Goal: Information Seeking & Learning: Learn about a topic

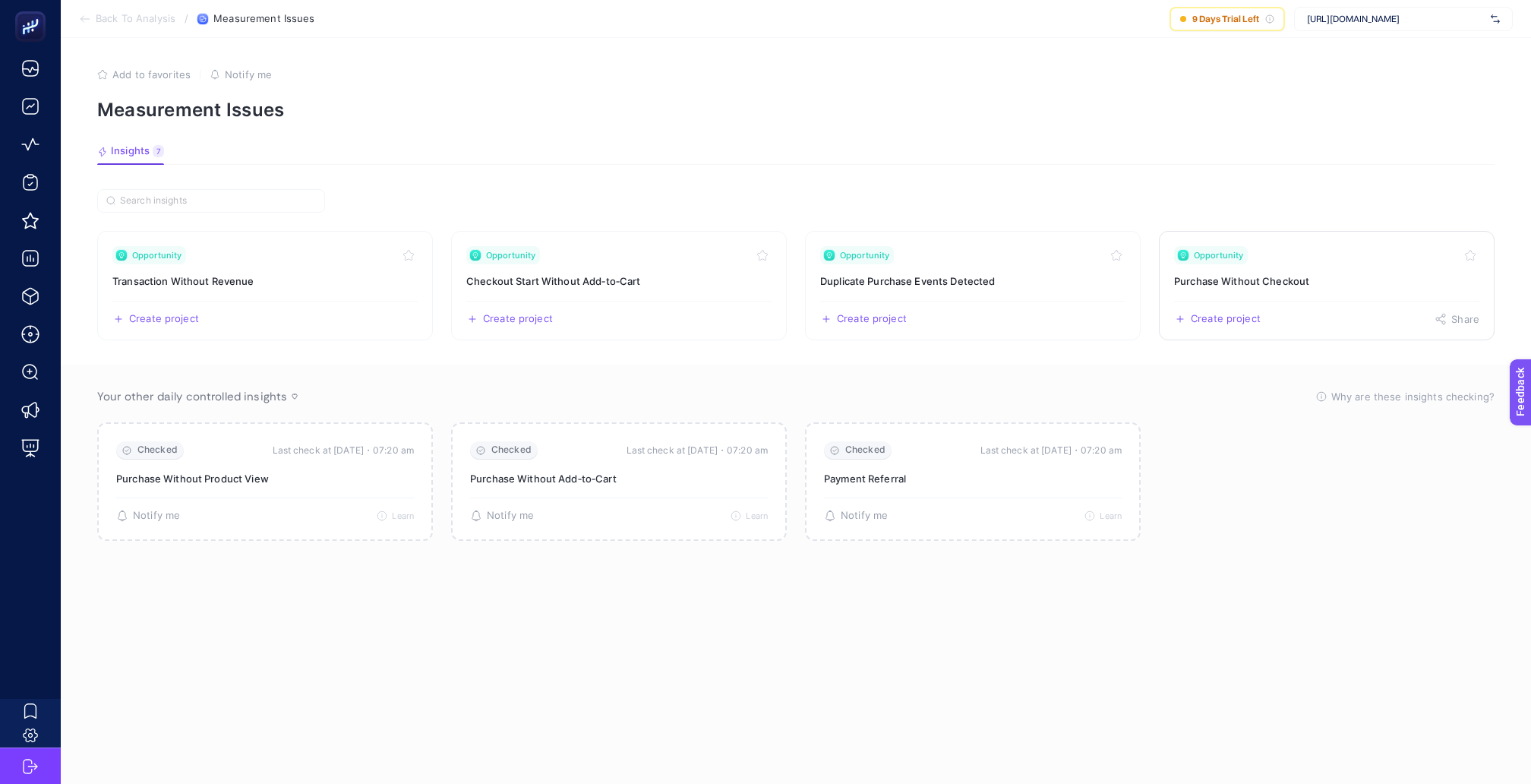
click at [1313, 278] on link "Opportunity Purchase Without Checkout Create project Share" at bounding box center [1326, 286] width 335 height 110
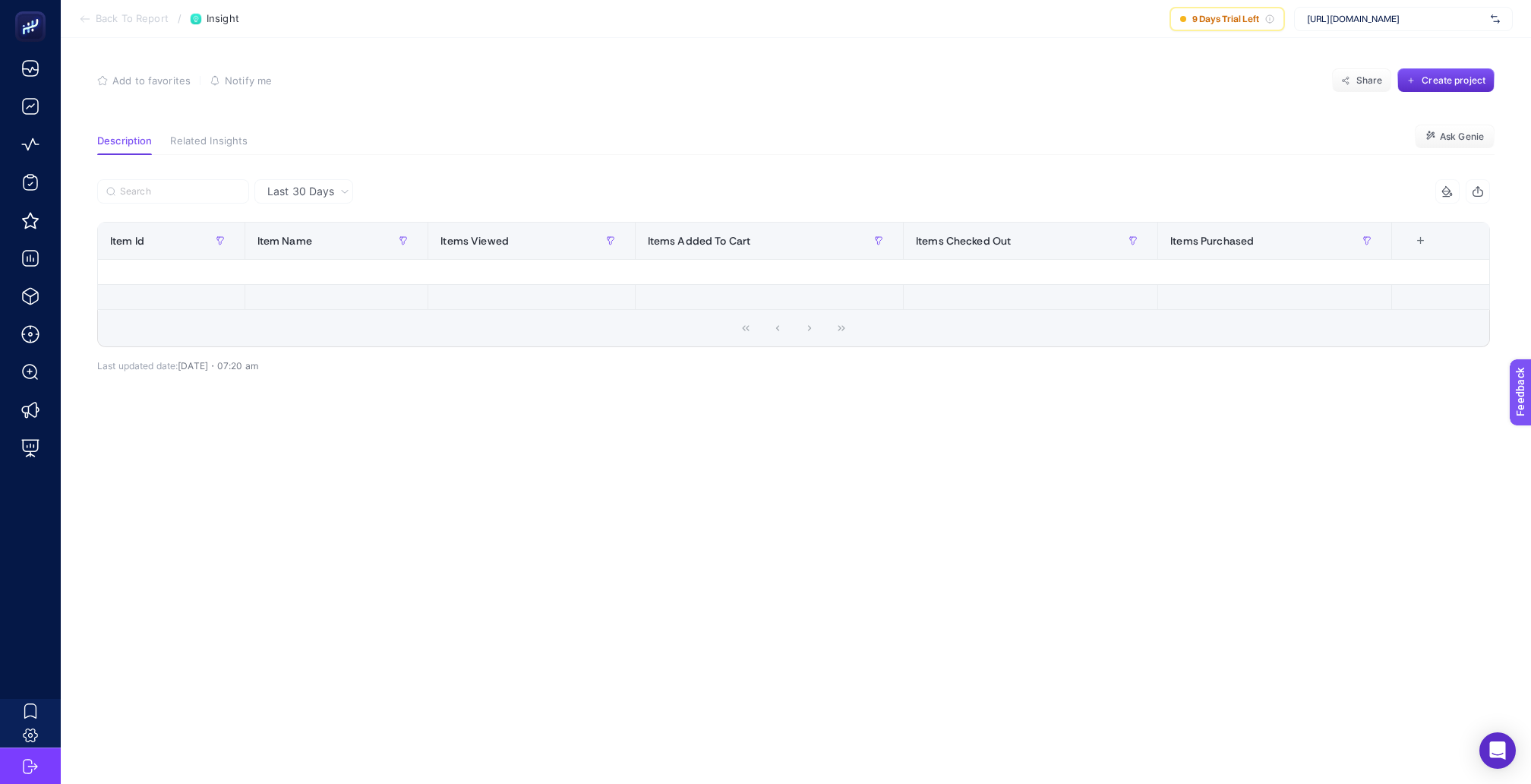
click at [133, 21] on span "Back To Report" at bounding box center [132, 19] width 73 height 12
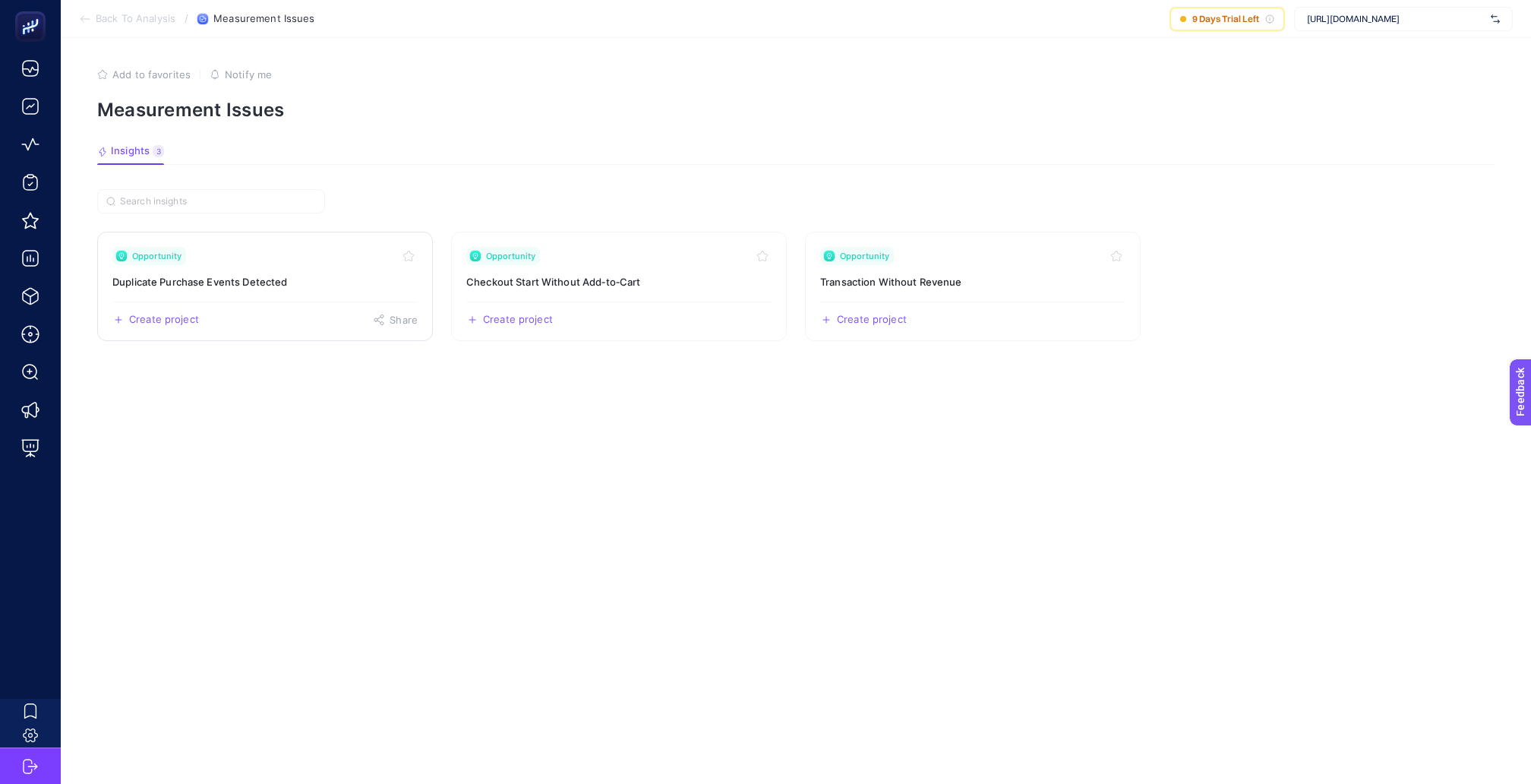
click at [318, 247] on div "Opportunity" at bounding box center [265, 256] width 305 height 18
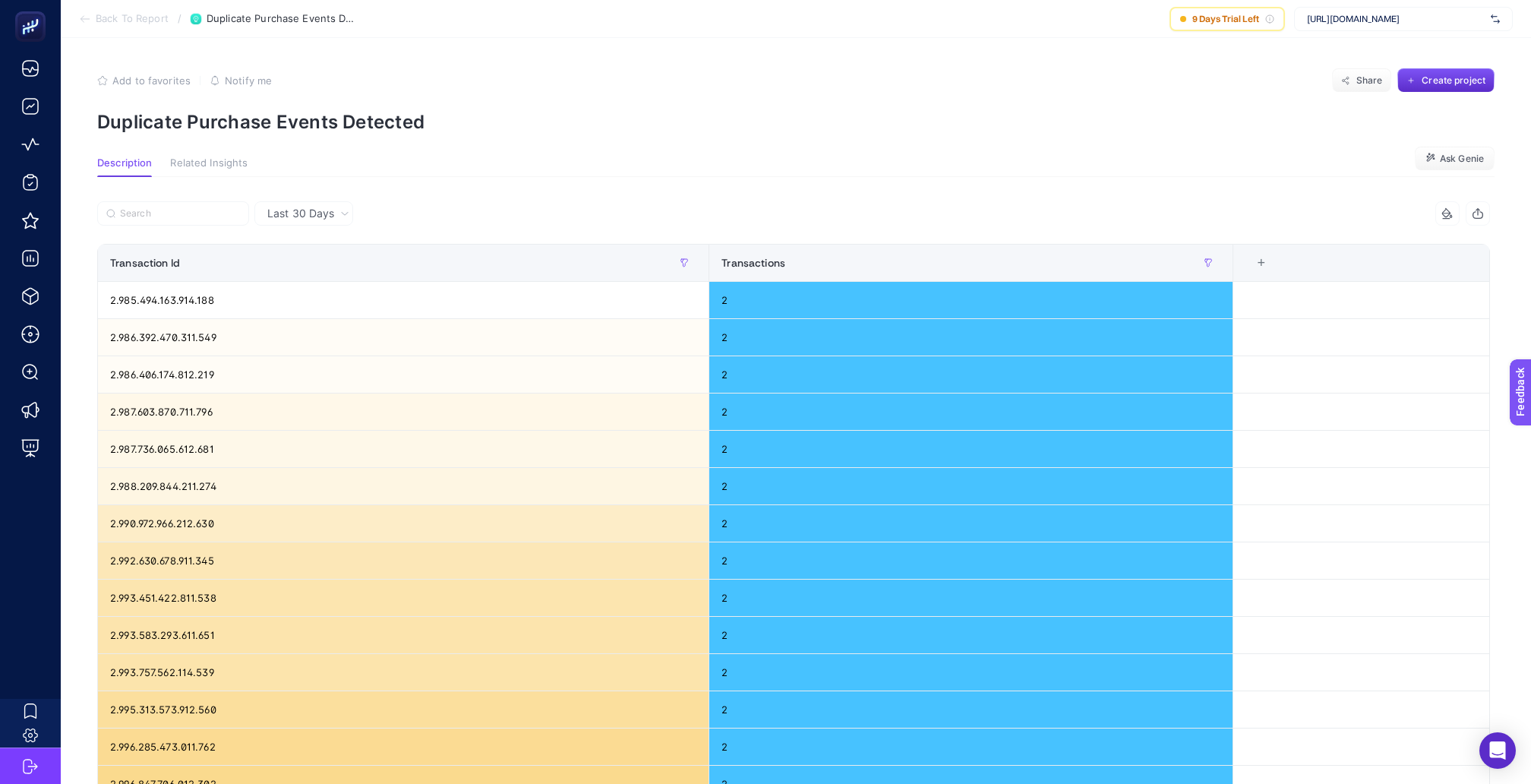
click at [138, 14] on span "Back To Report" at bounding box center [132, 19] width 73 height 12
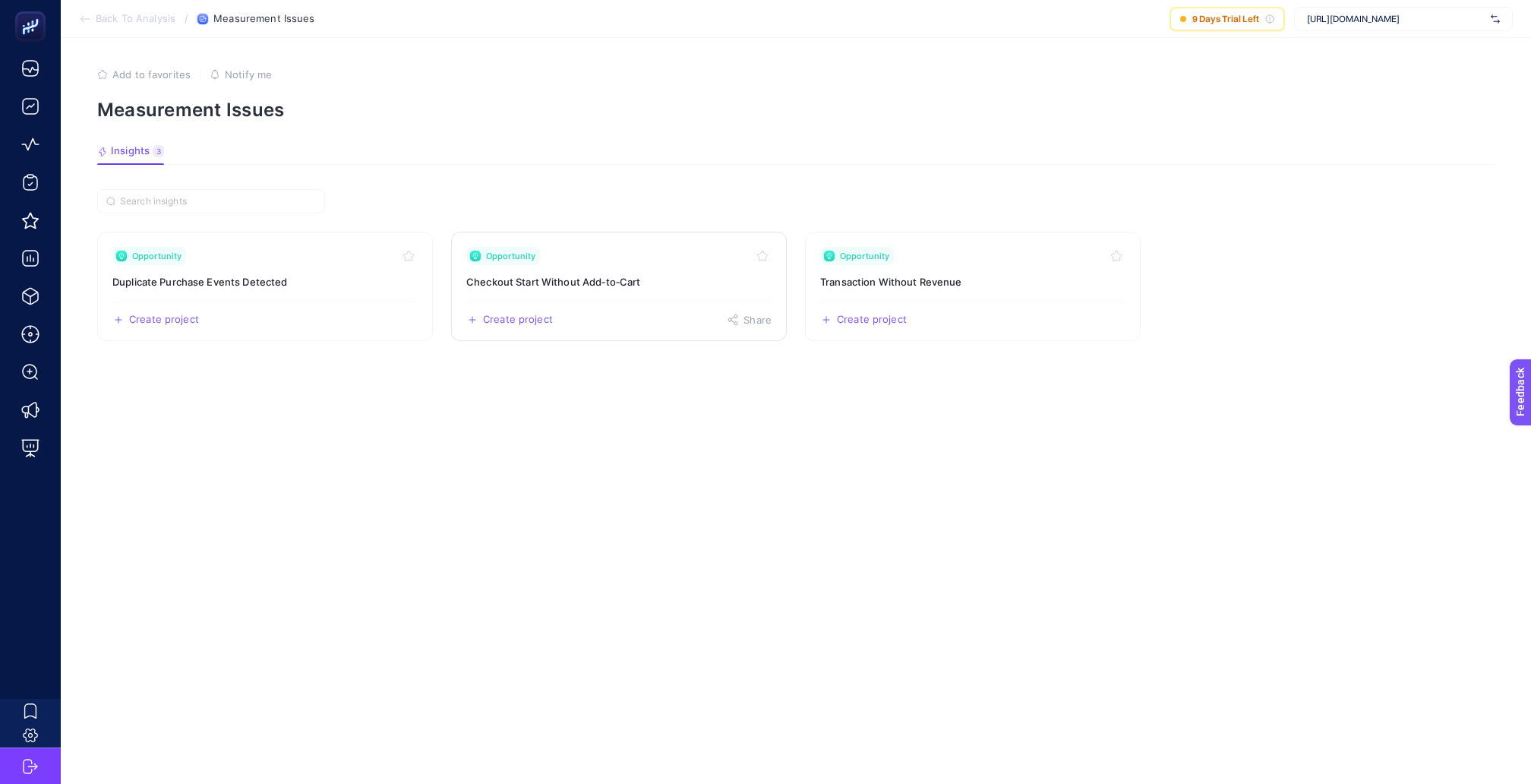
click at [601, 275] on h3 "Checkout Start Without Add‑to‑Cart" at bounding box center [618, 282] width 305 height 15
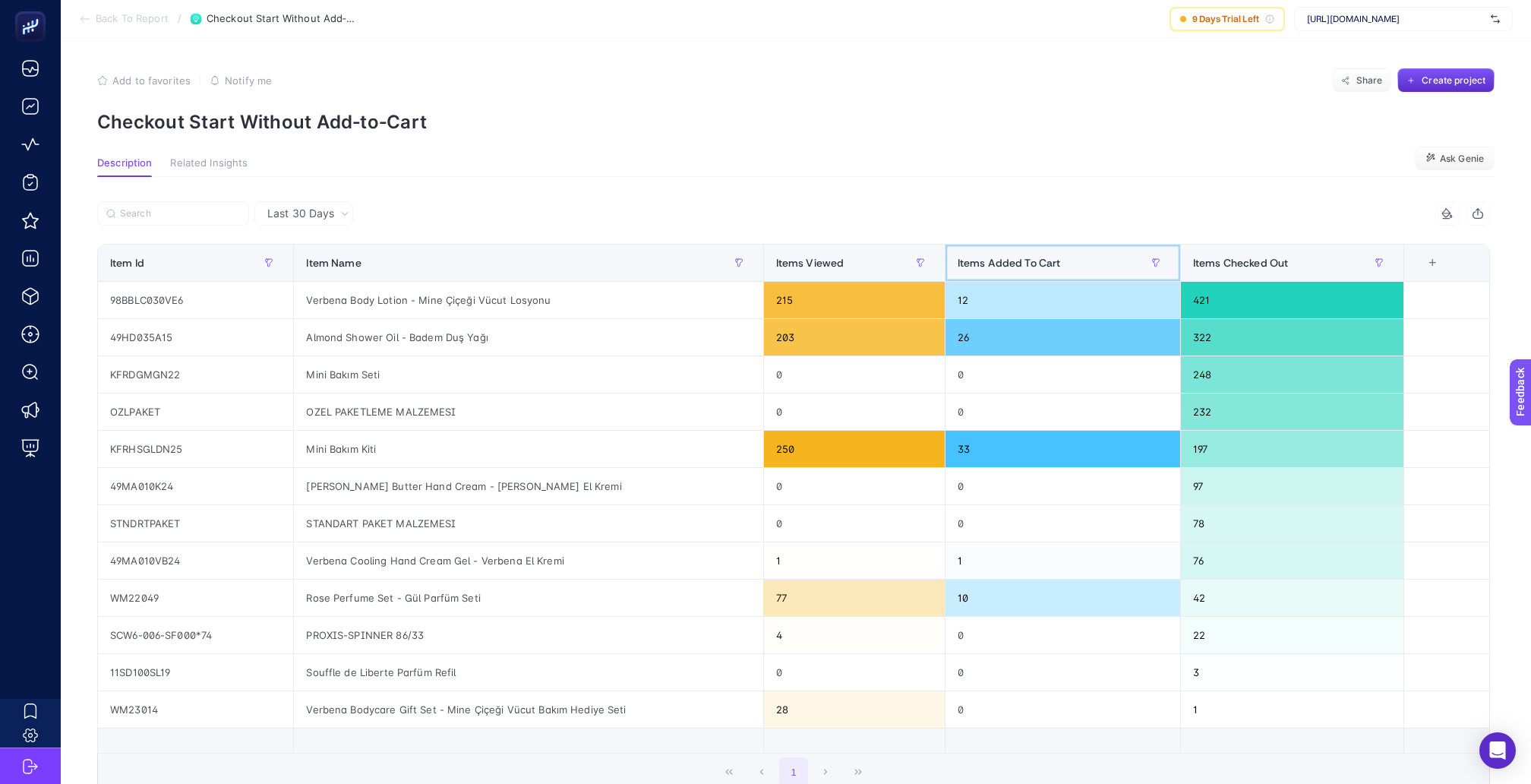
click at [993, 257] on span "Items Added To Cart" at bounding box center [1009, 263] width 103 height 12
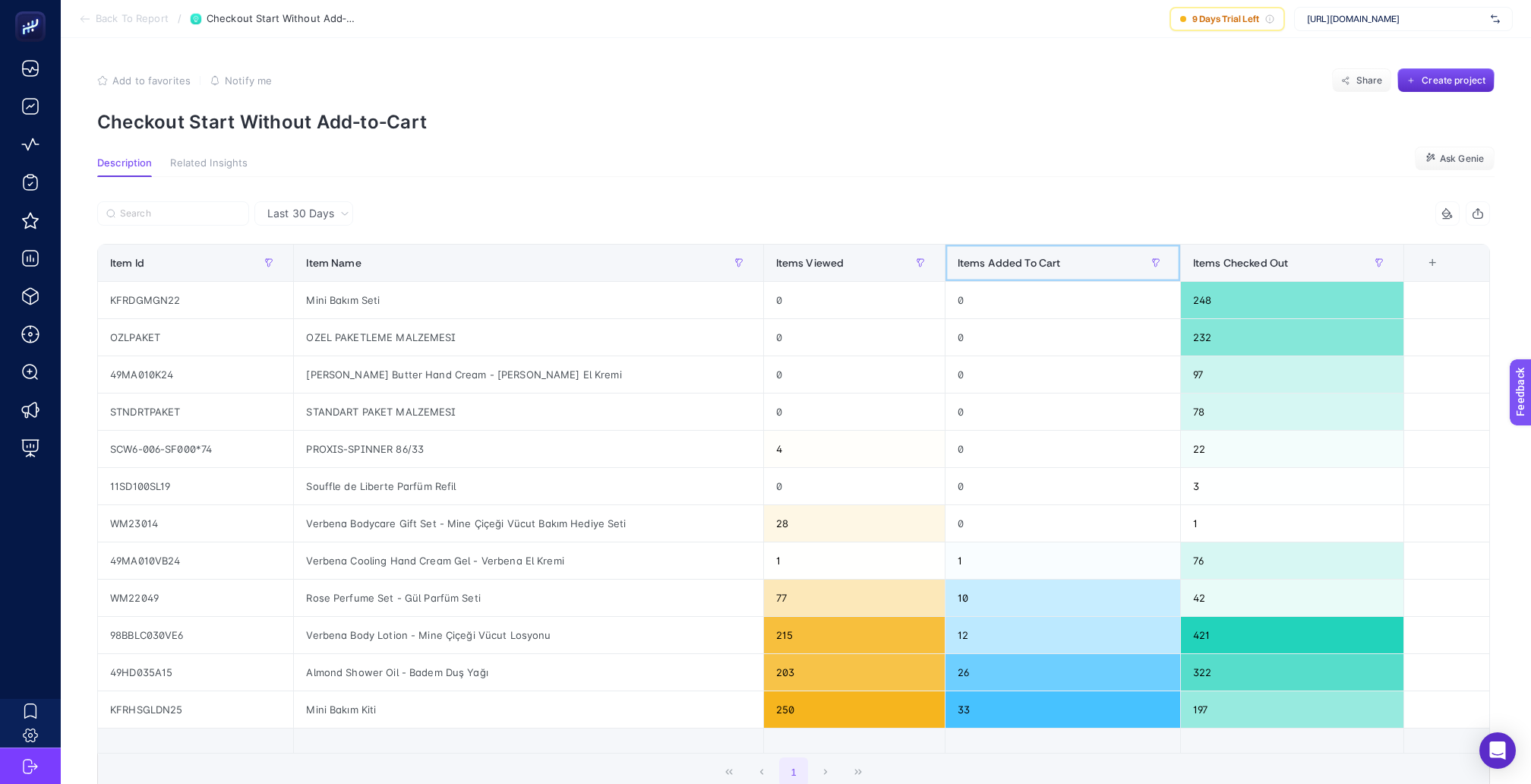
click at [993, 257] on span "Items Added To Cart" at bounding box center [1009, 263] width 103 height 12
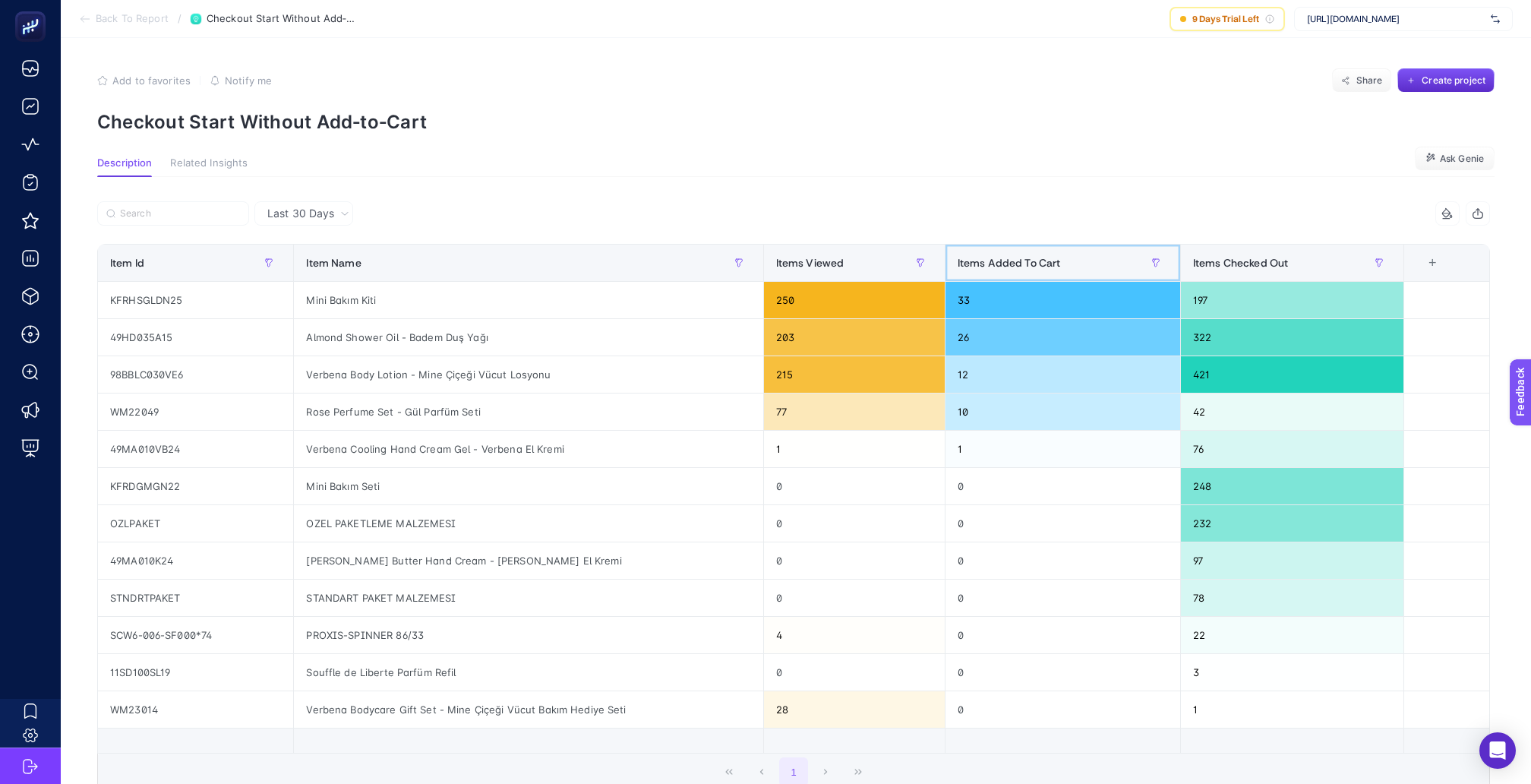
click at [993, 257] on span "Items Added To Cart" at bounding box center [1009, 263] width 103 height 12
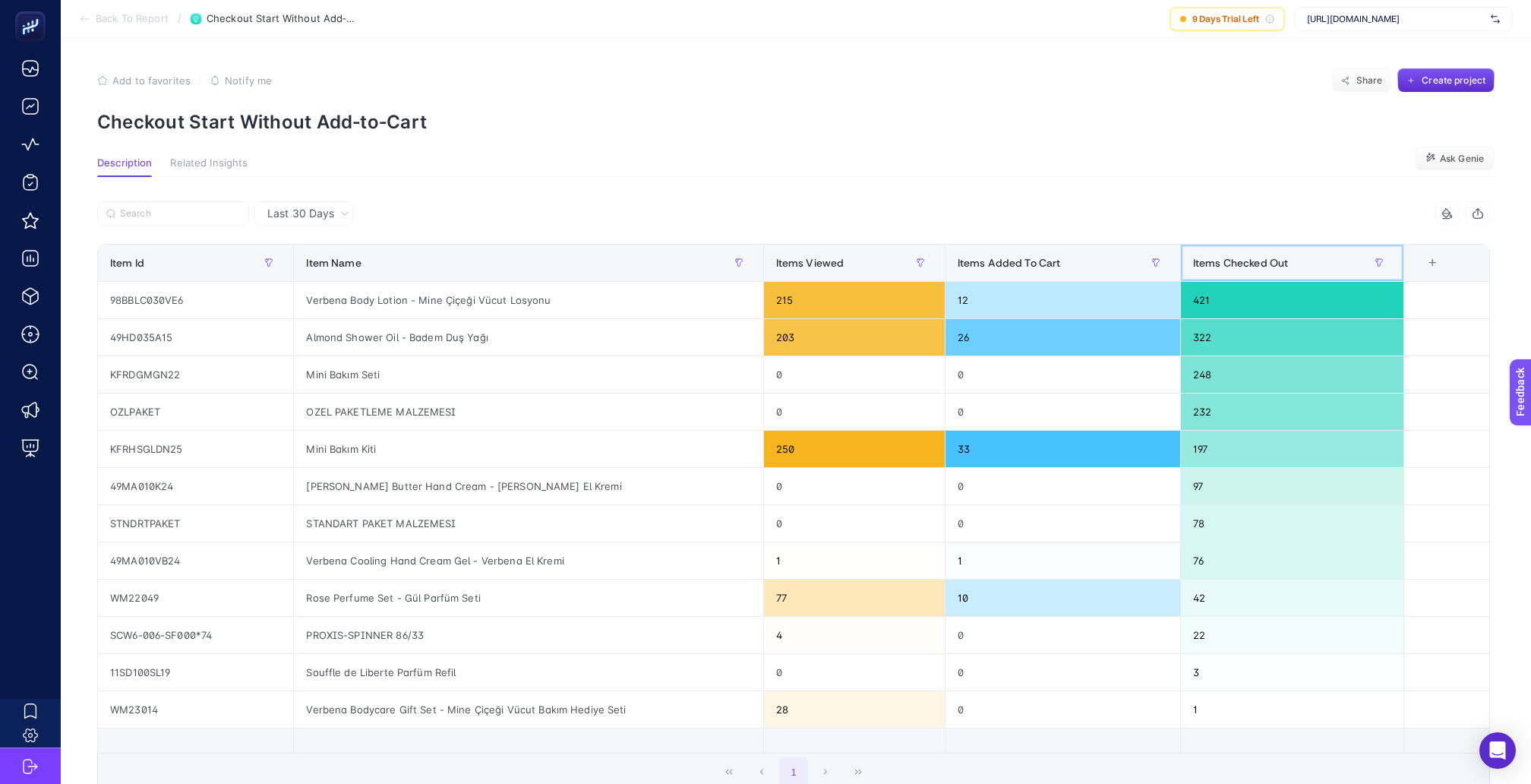
click at [1224, 257] on span "Items Checked Out" at bounding box center [1240, 263] width 95 height 12
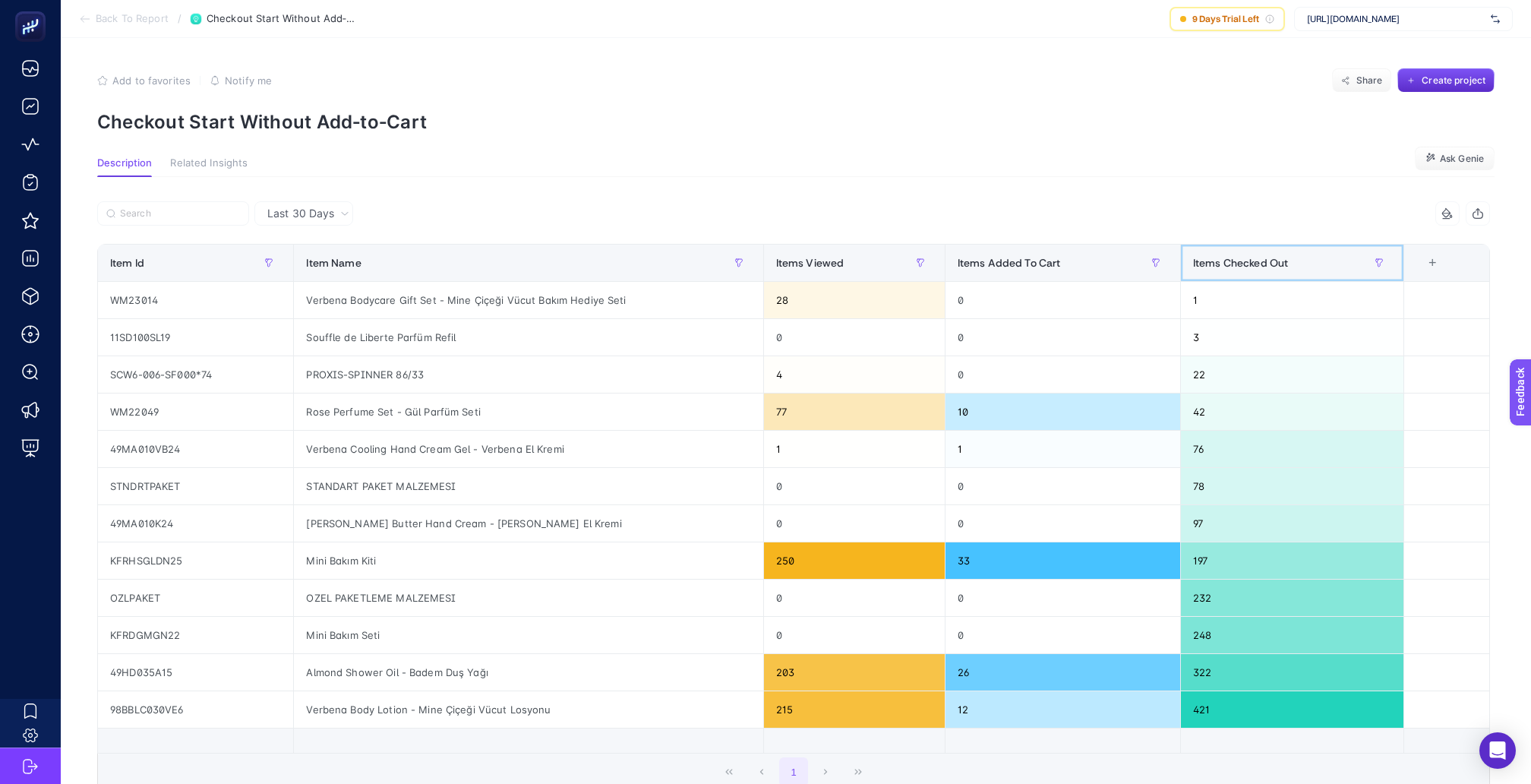
click at [1224, 257] on span "Items Checked Out" at bounding box center [1240, 263] width 95 height 12
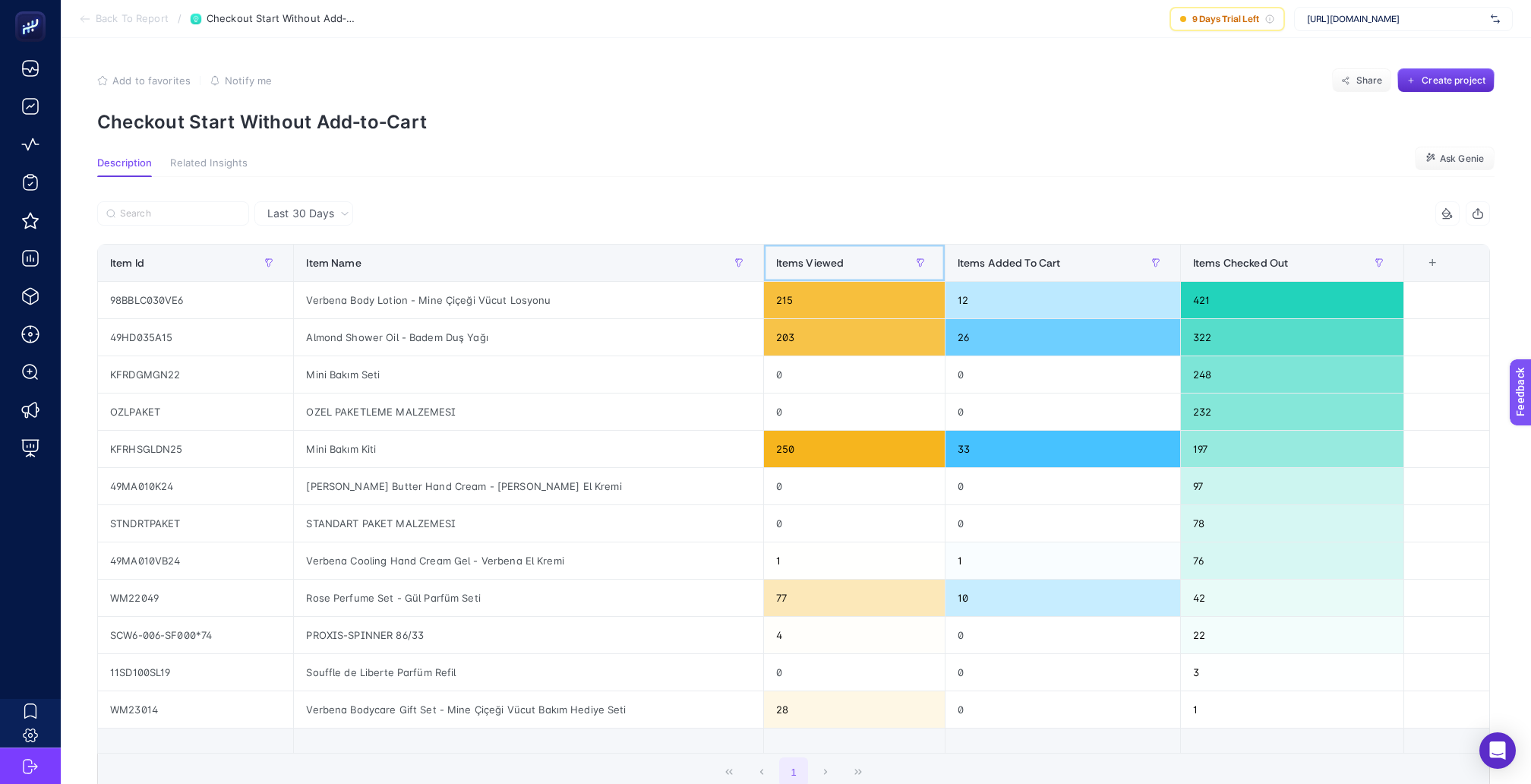
click at [881, 251] on div "Items Viewed" at bounding box center [855, 263] width 157 height 24
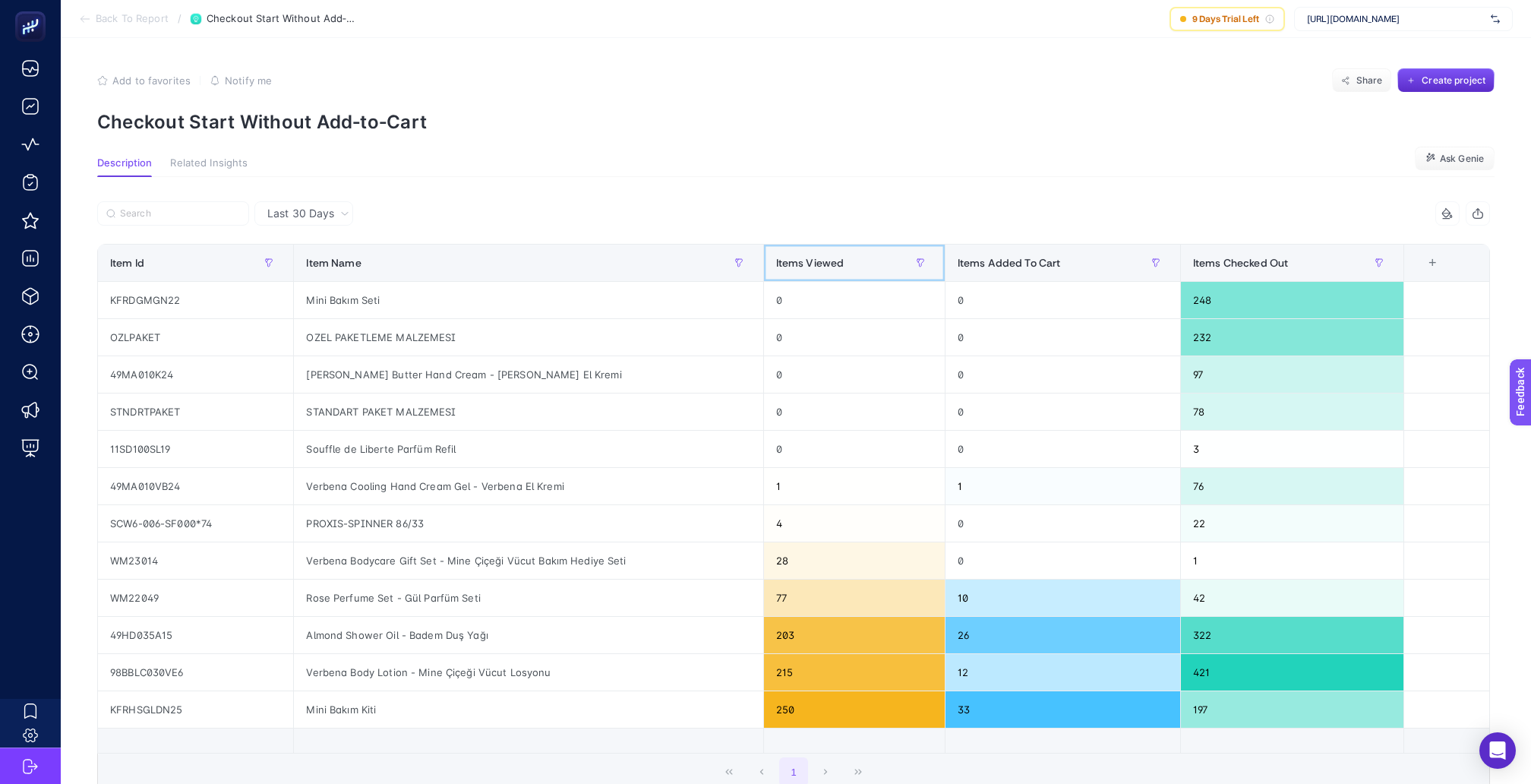
click at [881, 251] on div "Items Viewed" at bounding box center [855, 263] width 157 height 24
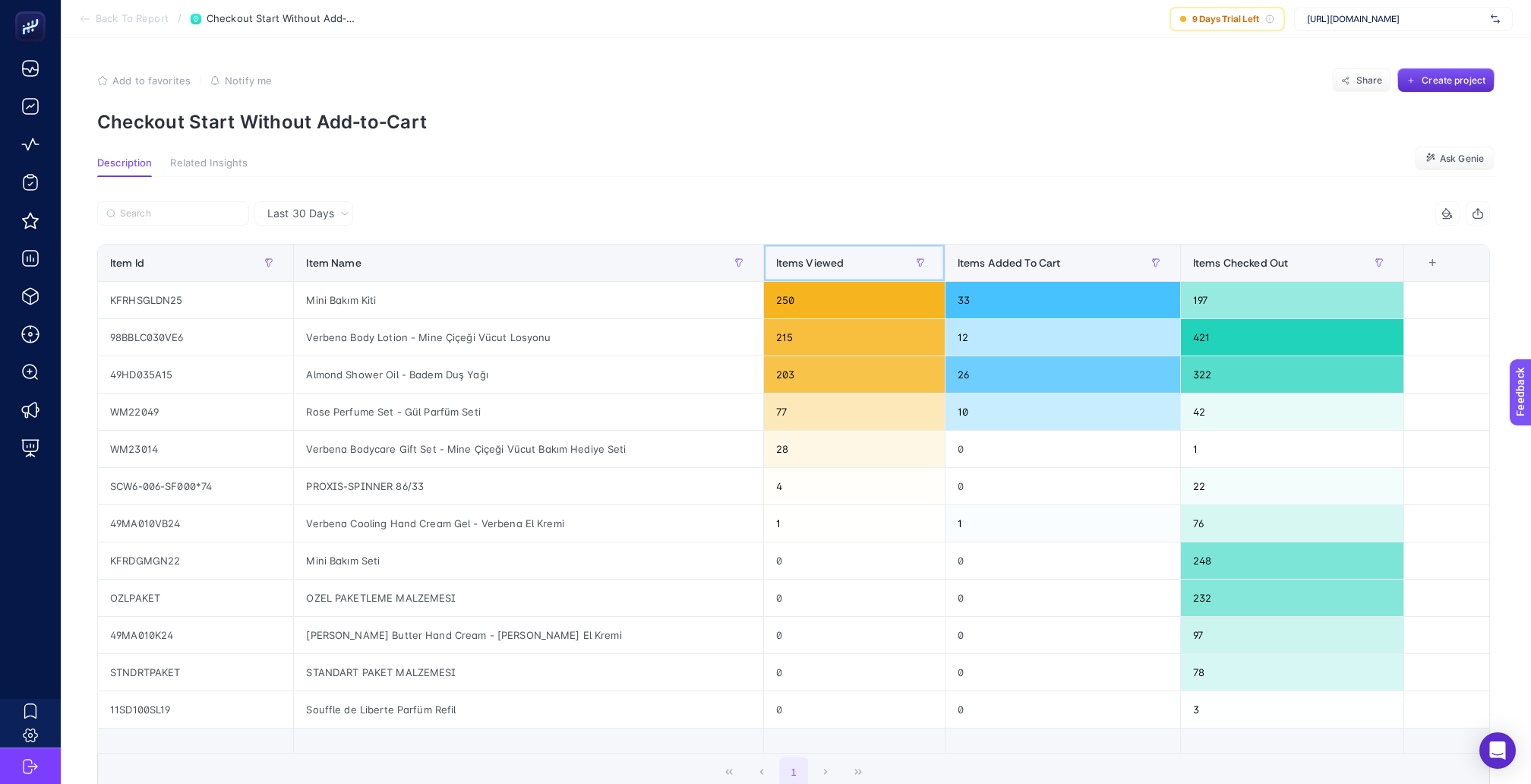
click at [881, 251] on div "Items Viewed" at bounding box center [855, 263] width 157 height 24
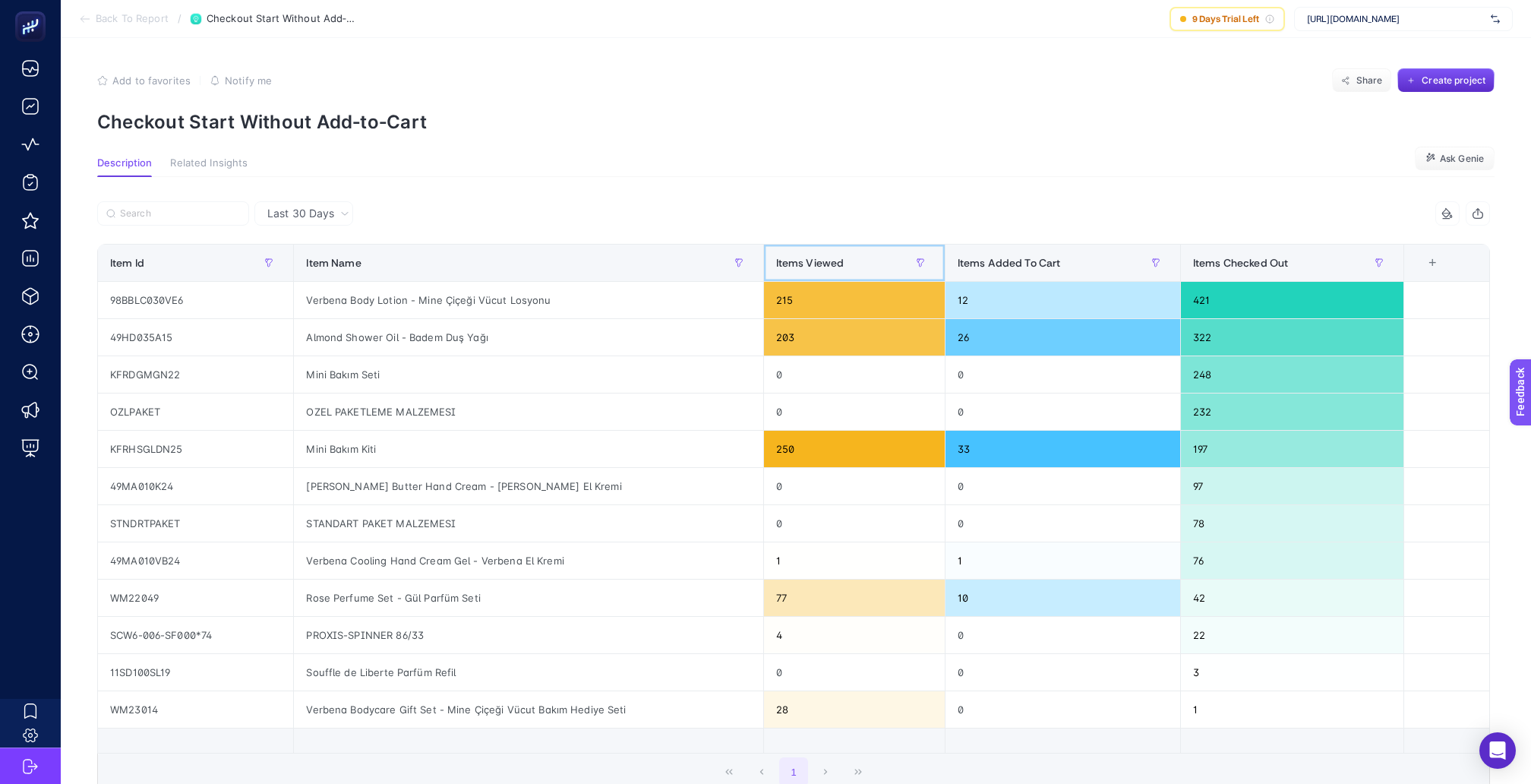
click at [881, 251] on div "Items Viewed" at bounding box center [855, 263] width 157 height 24
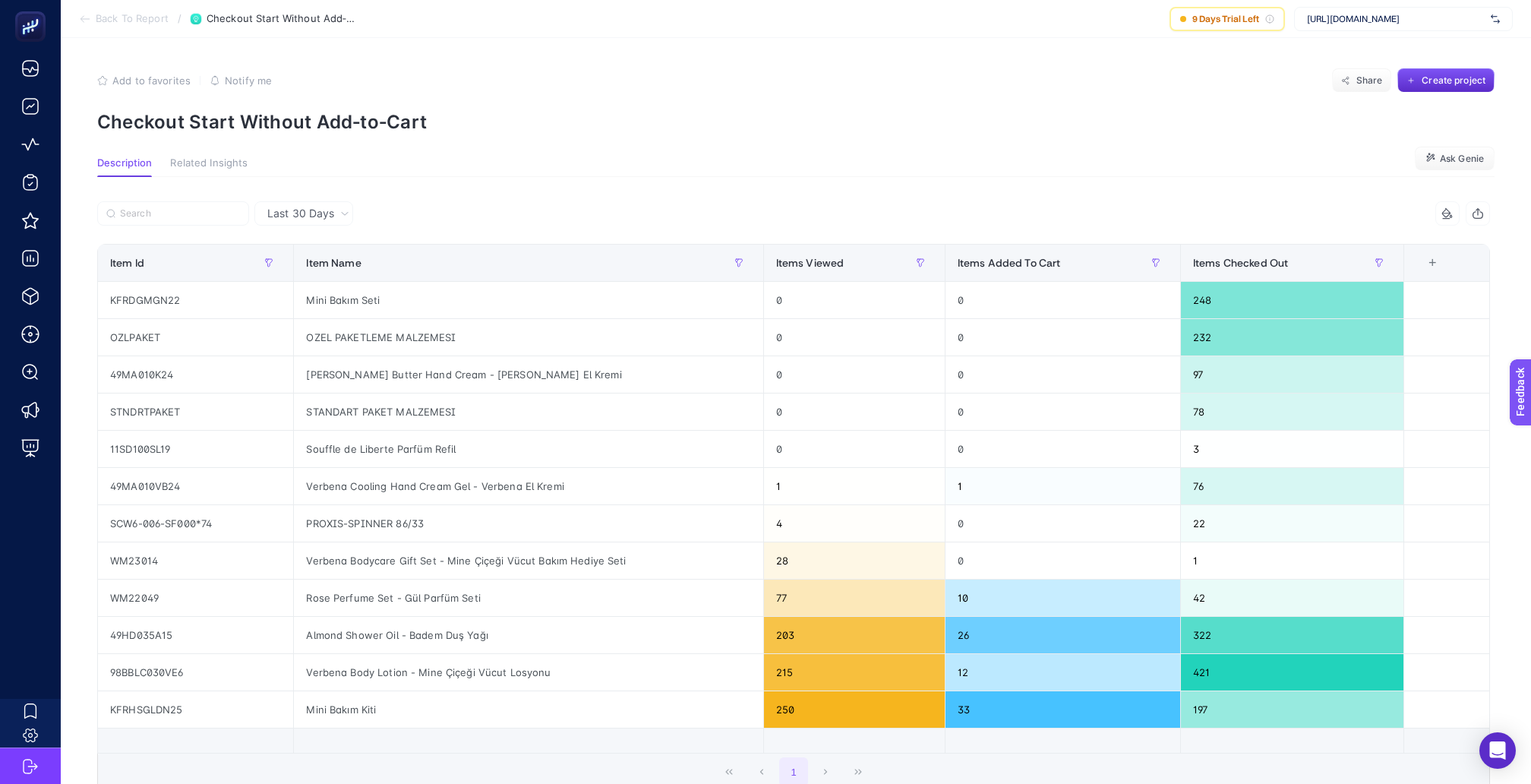
click at [132, 26] on section "Back To Report / Checkout Start Without Add‑to‑Cart 9 Days Trial Left [URL][DOM…" at bounding box center [796, 19] width 1471 height 38
click at [130, 15] on span "Back To Report" at bounding box center [132, 19] width 73 height 12
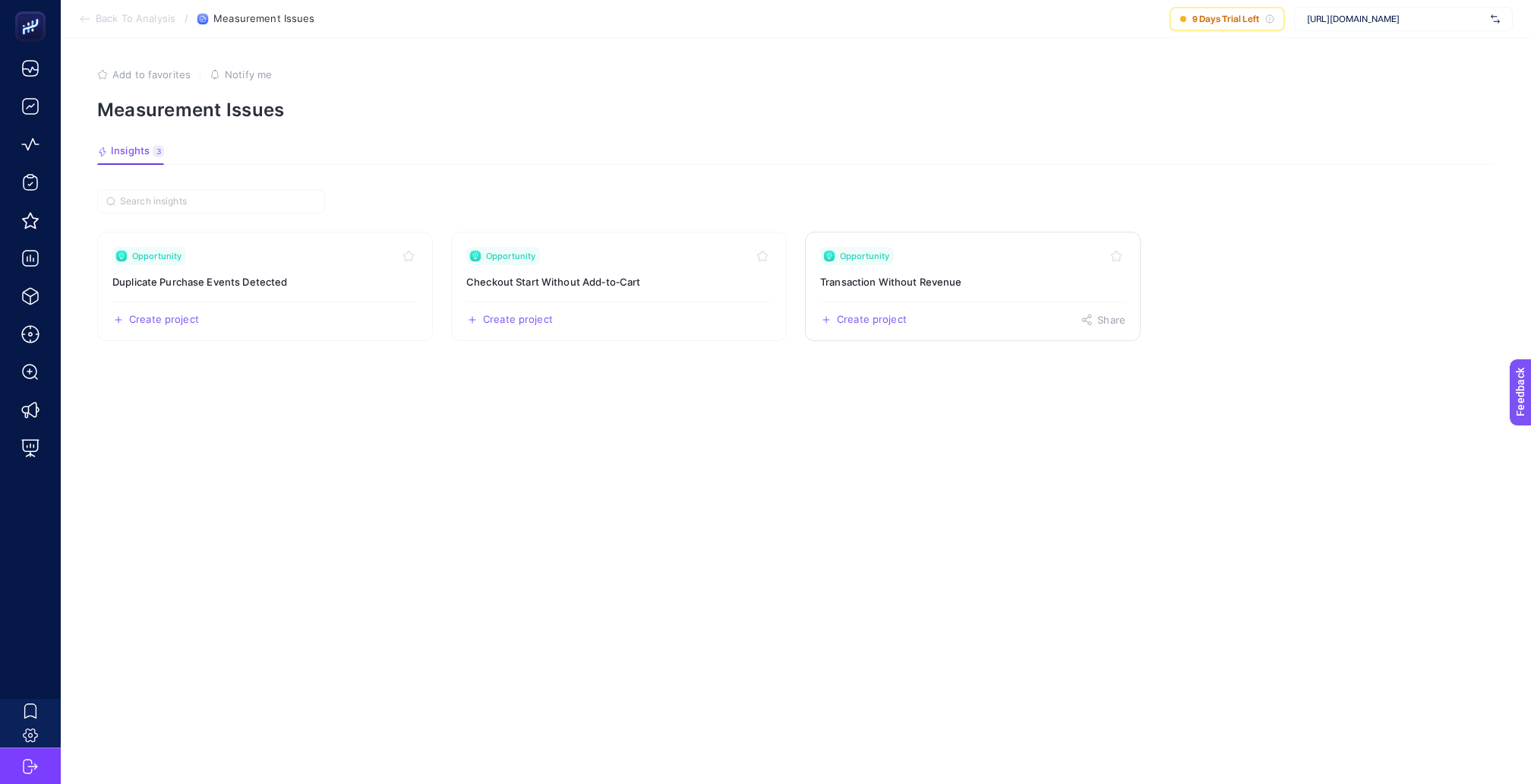
click at [892, 261] on link "Opportunity Transaction Without Revenue Create project Share" at bounding box center [973, 287] width 335 height 110
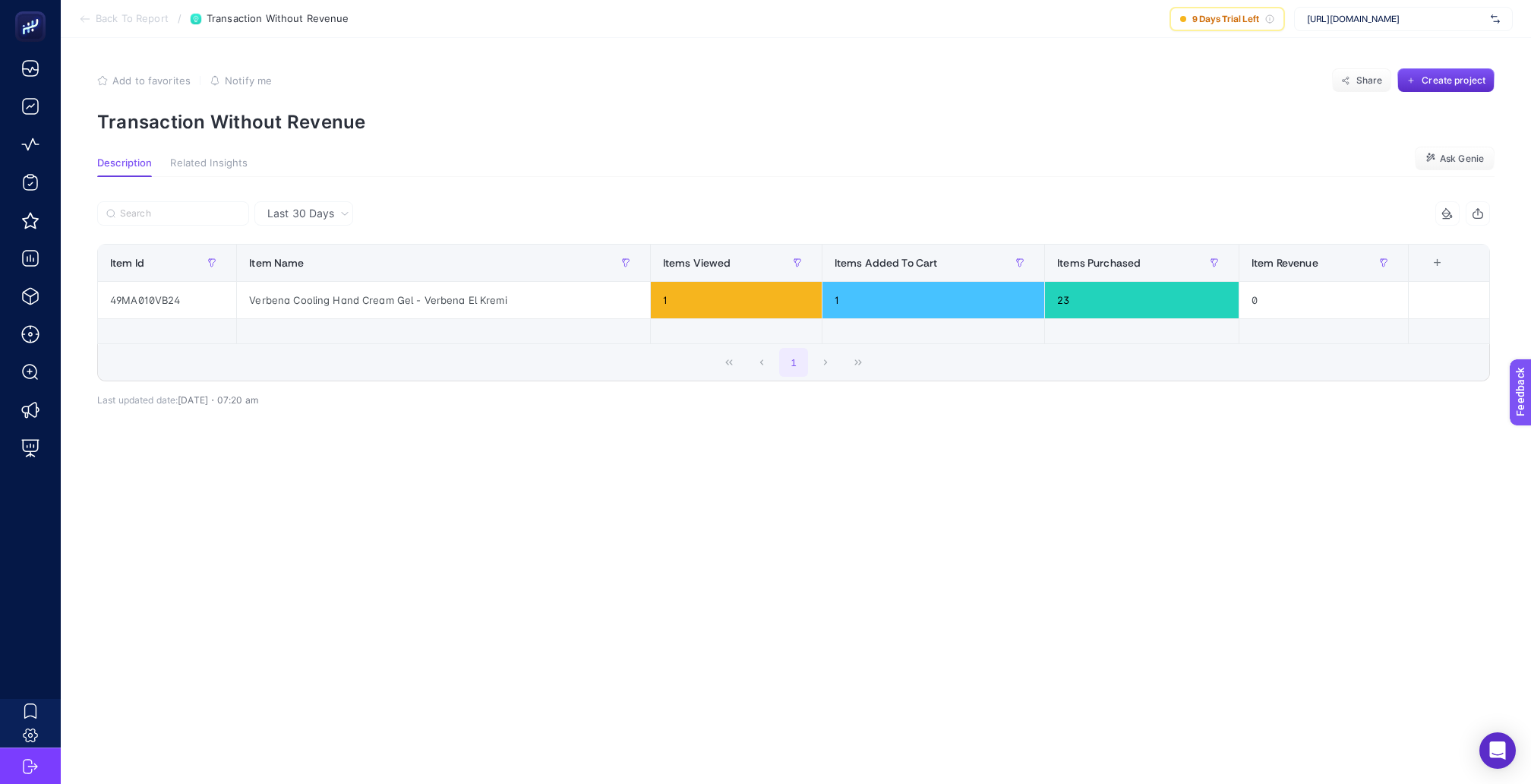
click at [139, 22] on span "Back To Report" at bounding box center [132, 19] width 73 height 12
